Goal: Transaction & Acquisition: Download file/media

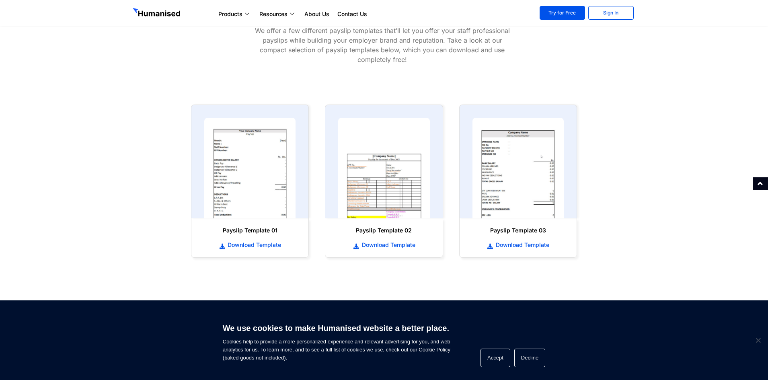
scroll to position [443, 0]
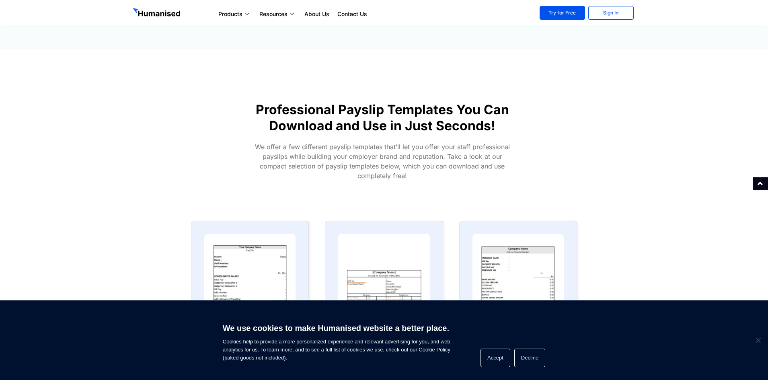
scroll to position [402, 0]
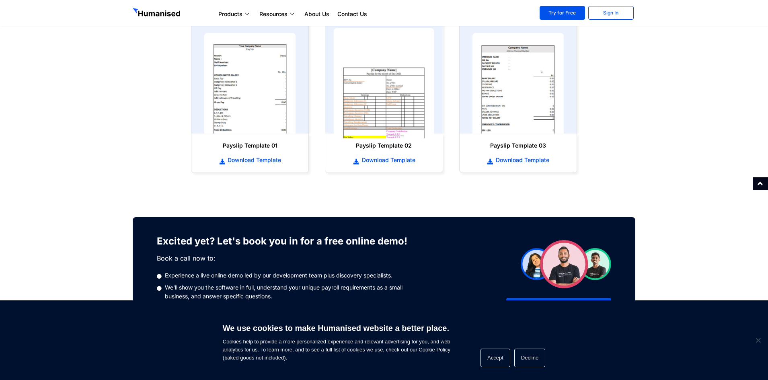
click at [376, 111] on img at bounding box center [384, 83] width 101 height 111
click at [383, 161] on span "Download Template" at bounding box center [388, 160] width 56 height 8
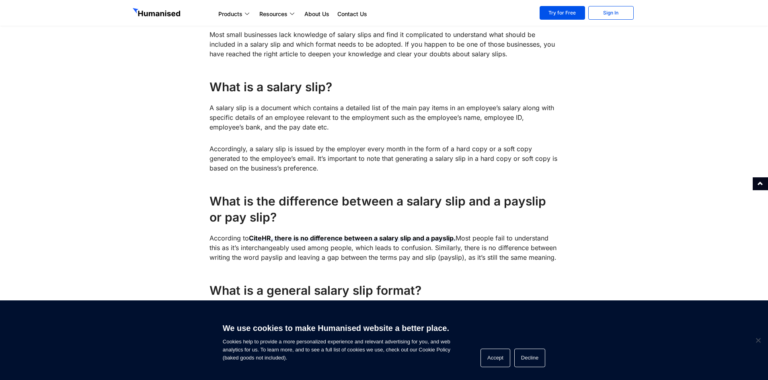
scroll to position [121, 0]
